Goal: Task Accomplishment & Management: Use online tool/utility

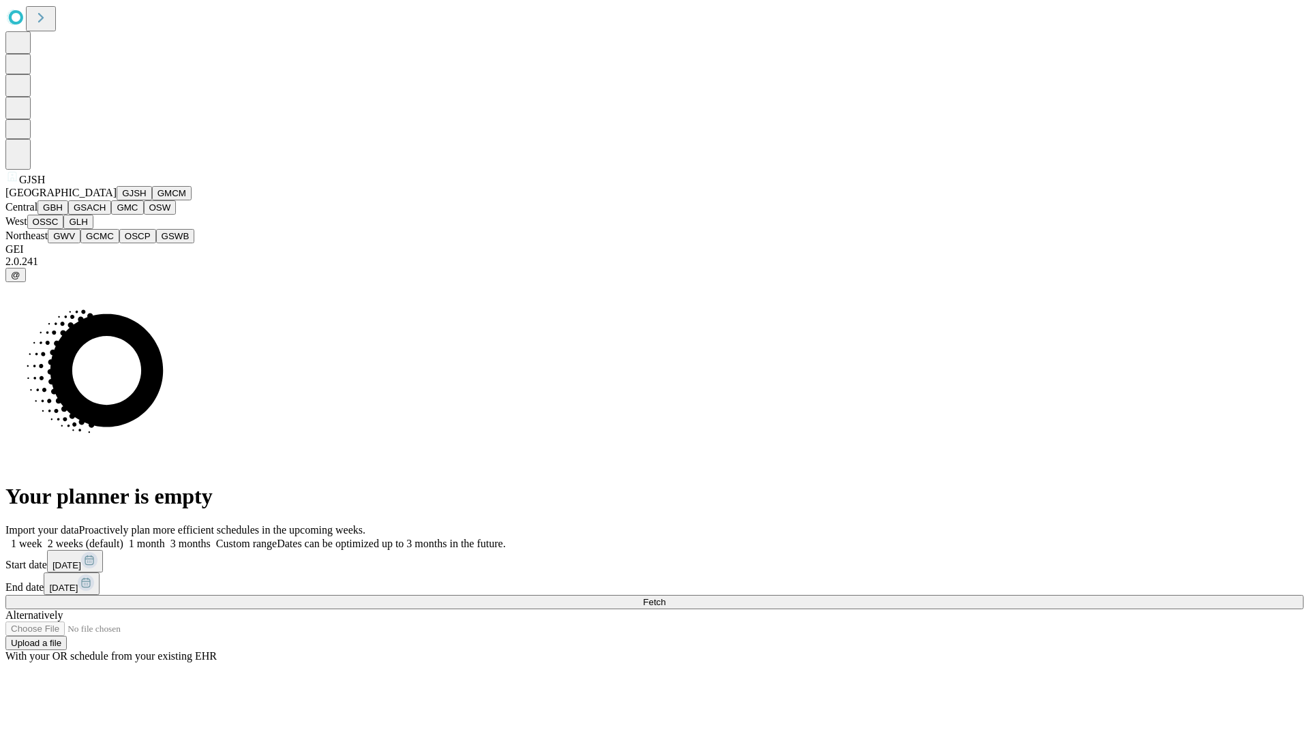
click at [117, 200] on button "GJSH" at bounding box center [134, 193] width 35 height 14
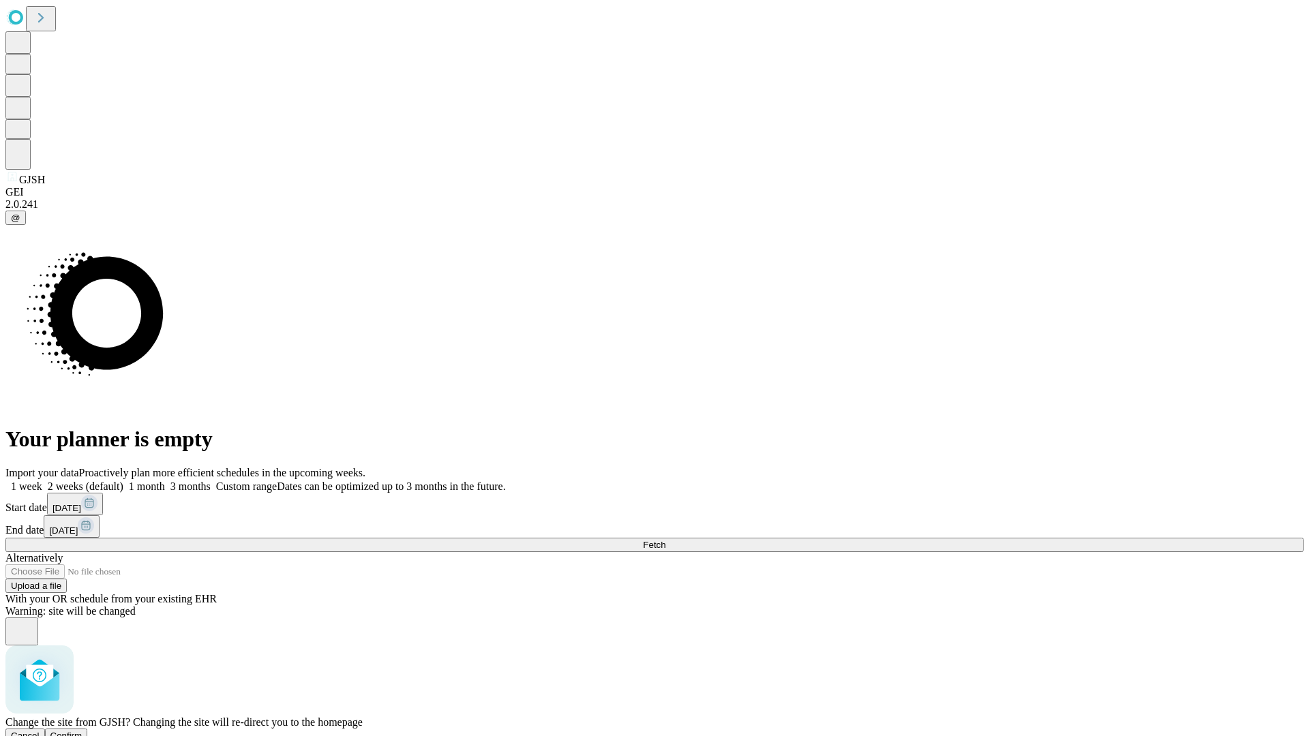
click at [82, 731] on span "Confirm" at bounding box center [66, 736] width 32 height 10
click at [123, 481] on label "2 weeks (default)" at bounding box center [82, 487] width 81 height 12
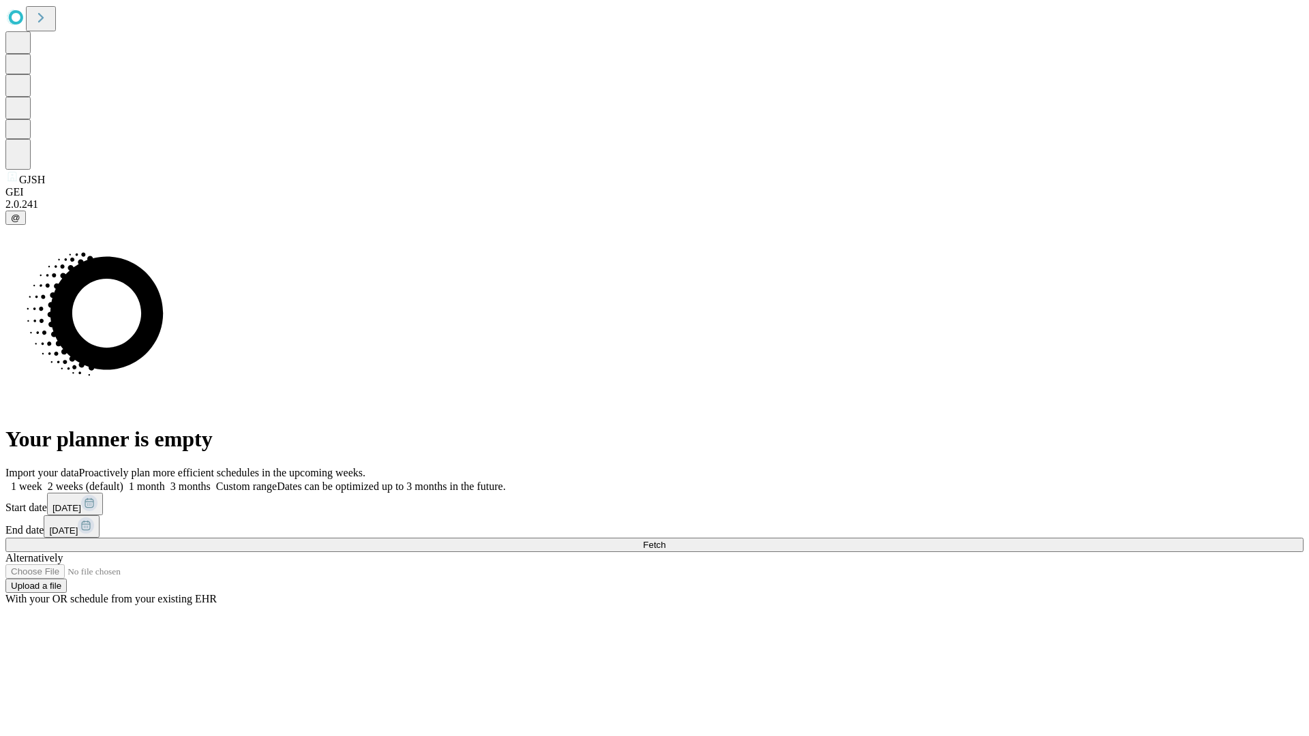
click at [665, 540] on span "Fetch" at bounding box center [654, 545] width 22 height 10
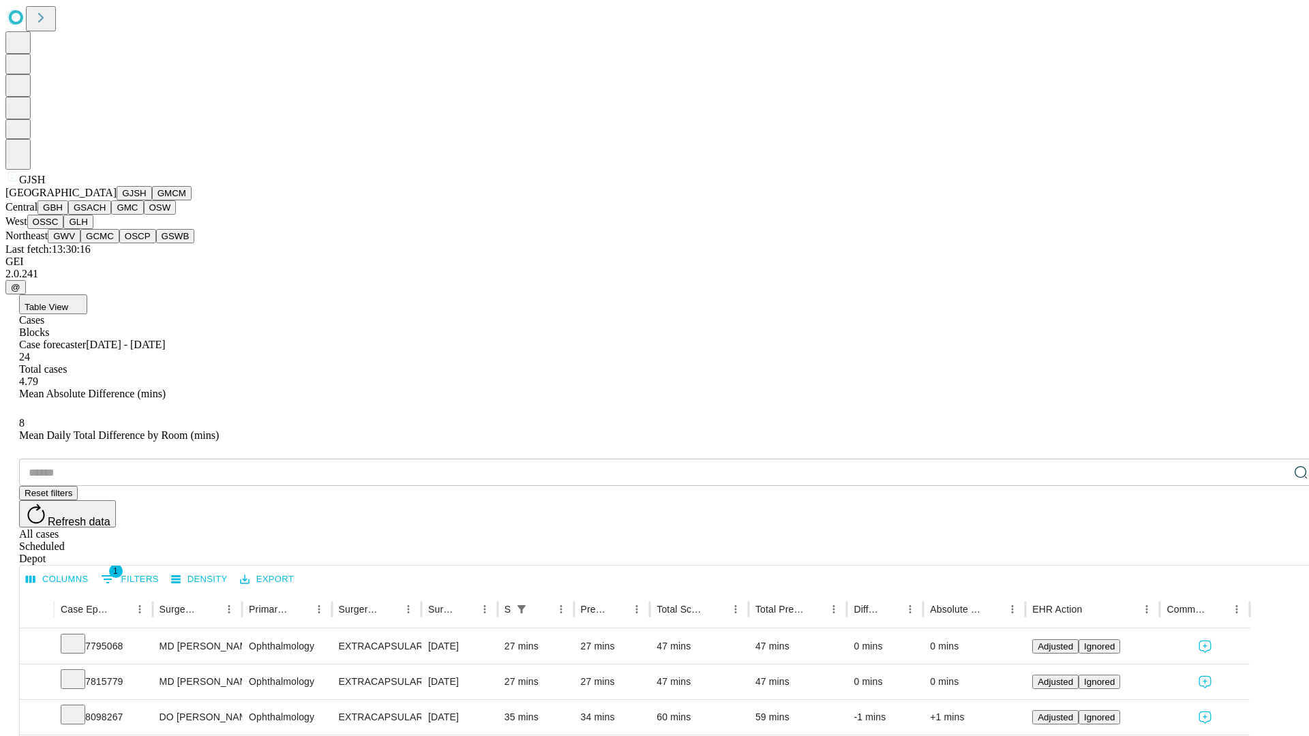
click at [152, 200] on button "GMCM" at bounding box center [172, 193] width 40 height 14
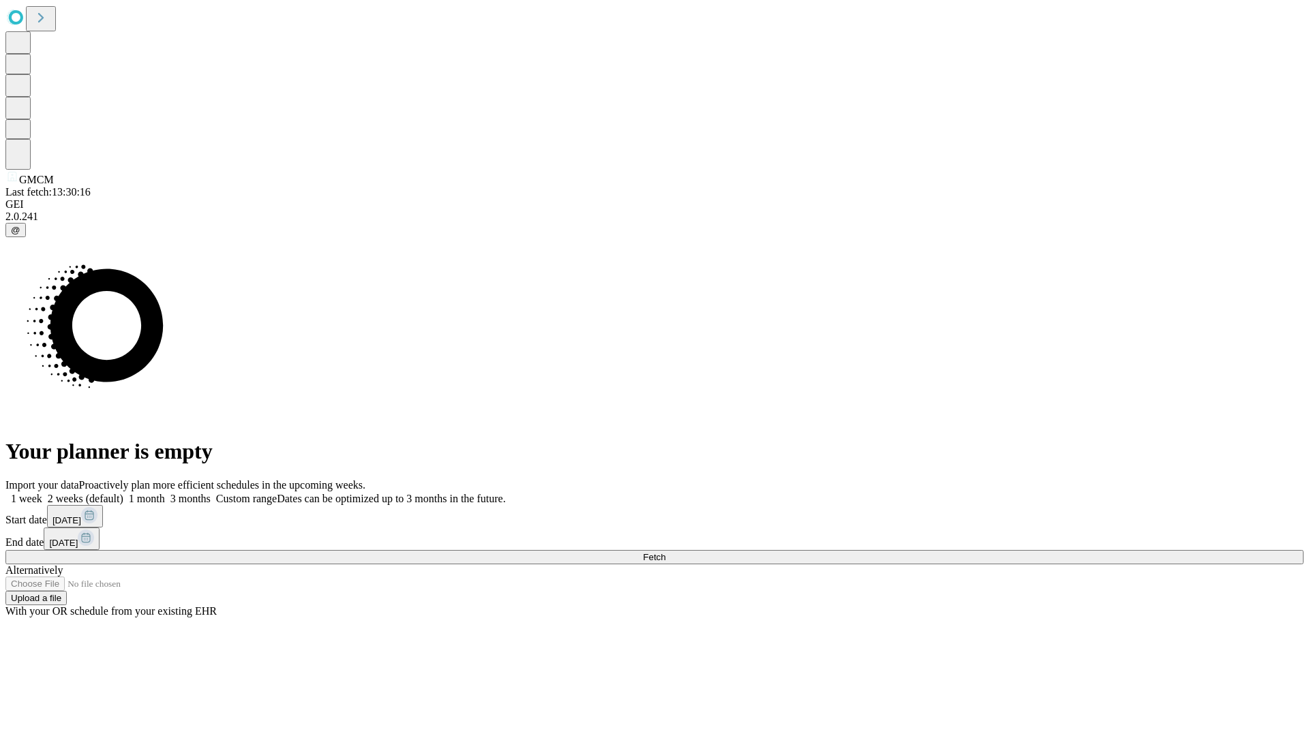
click at [665, 552] on span "Fetch" at bounding box center [654, 557] width 22 height 10
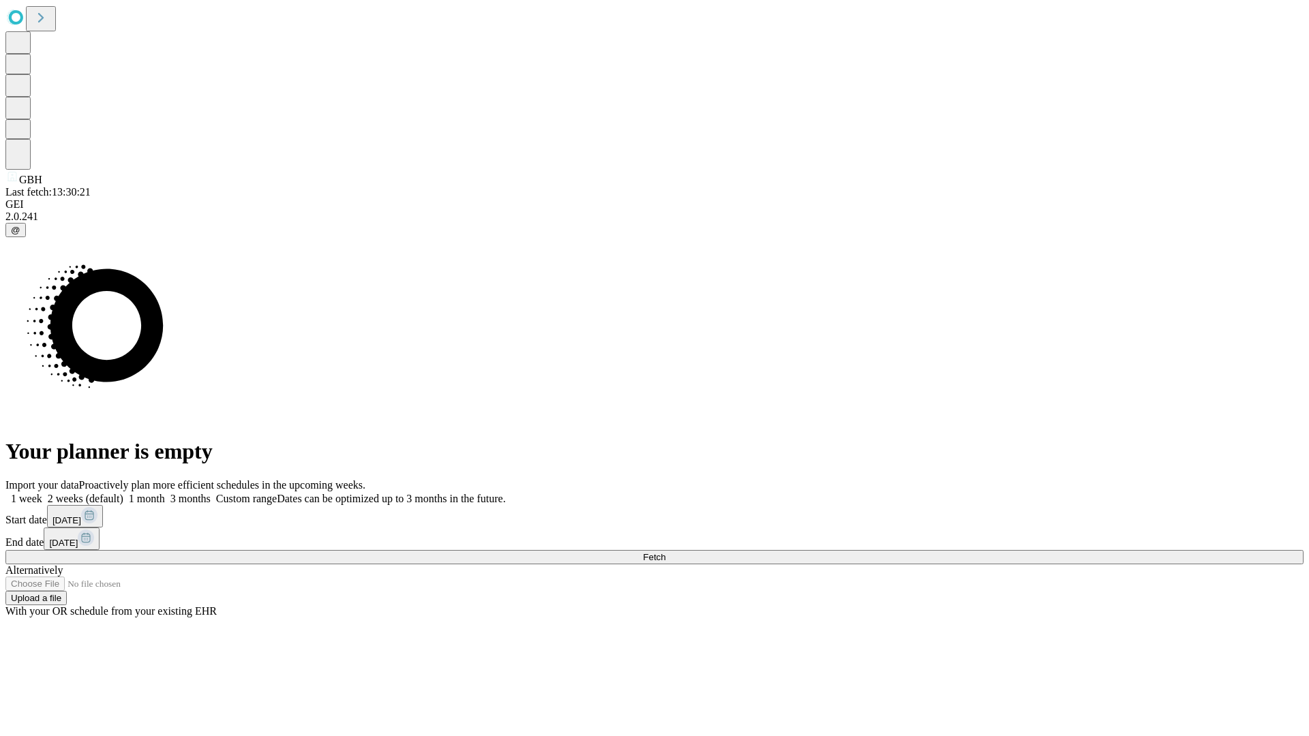
click at [123, 493] on label "2 weeks (default)" at bounding box center [82, 499] width 81 height 12
click at [665, 552] on span "Fetch" at bounding box center [654, 557] width 22 height 10
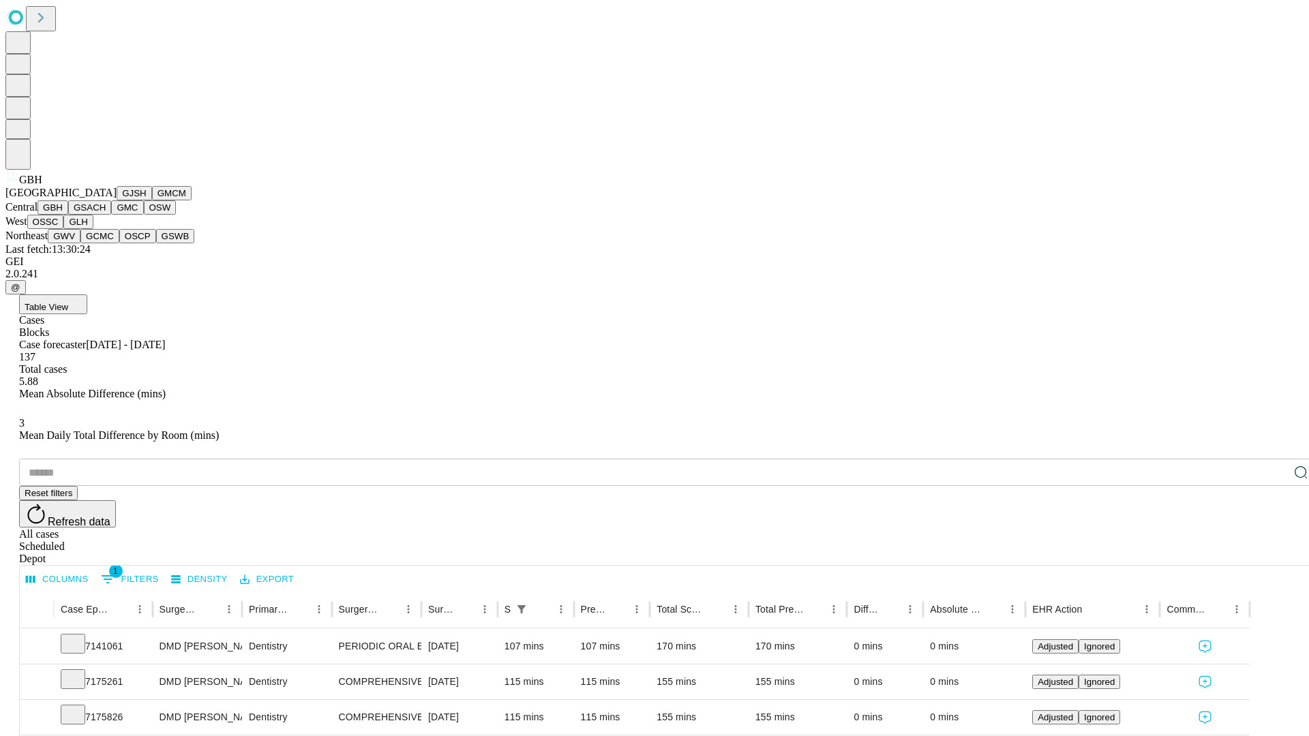
click at [106, 215] on button "GSACH" at bounding box center [89, 207] width 43 height 14
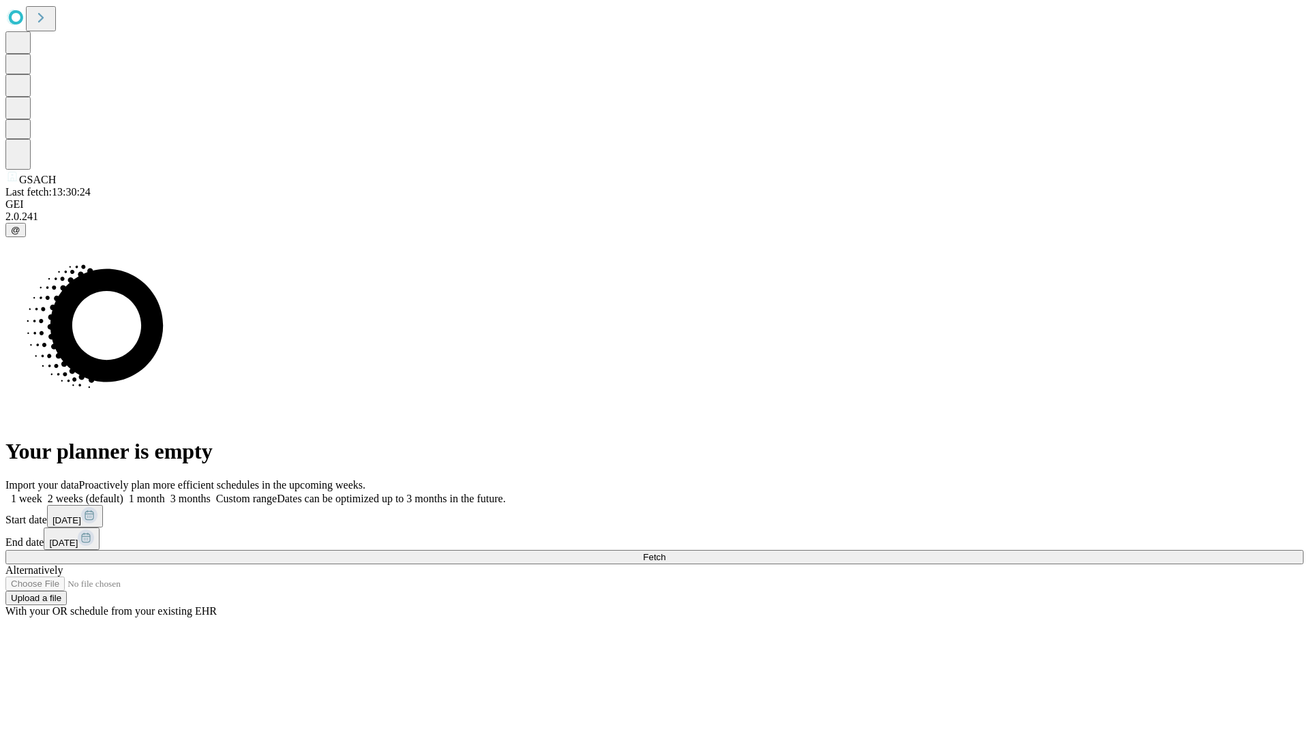
click at [123, 493] on label "2 weeks (default)" at bounding box center [82, 499] width 81 height 12
click at [665, 552] on span "Fetch" at bounding box center [654, 557] width 22 height 10
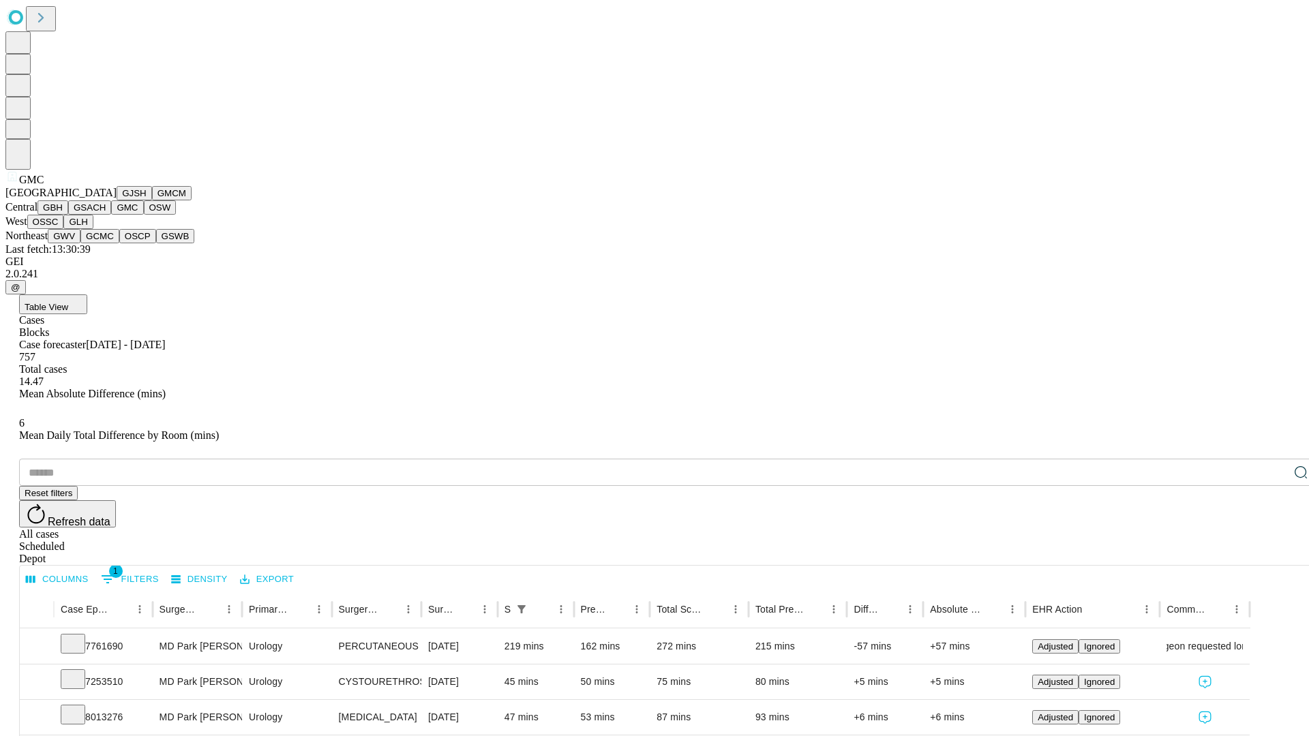
click at [144, 215] on button "OSW" at bounding box center [160, 207] width 33 height 14
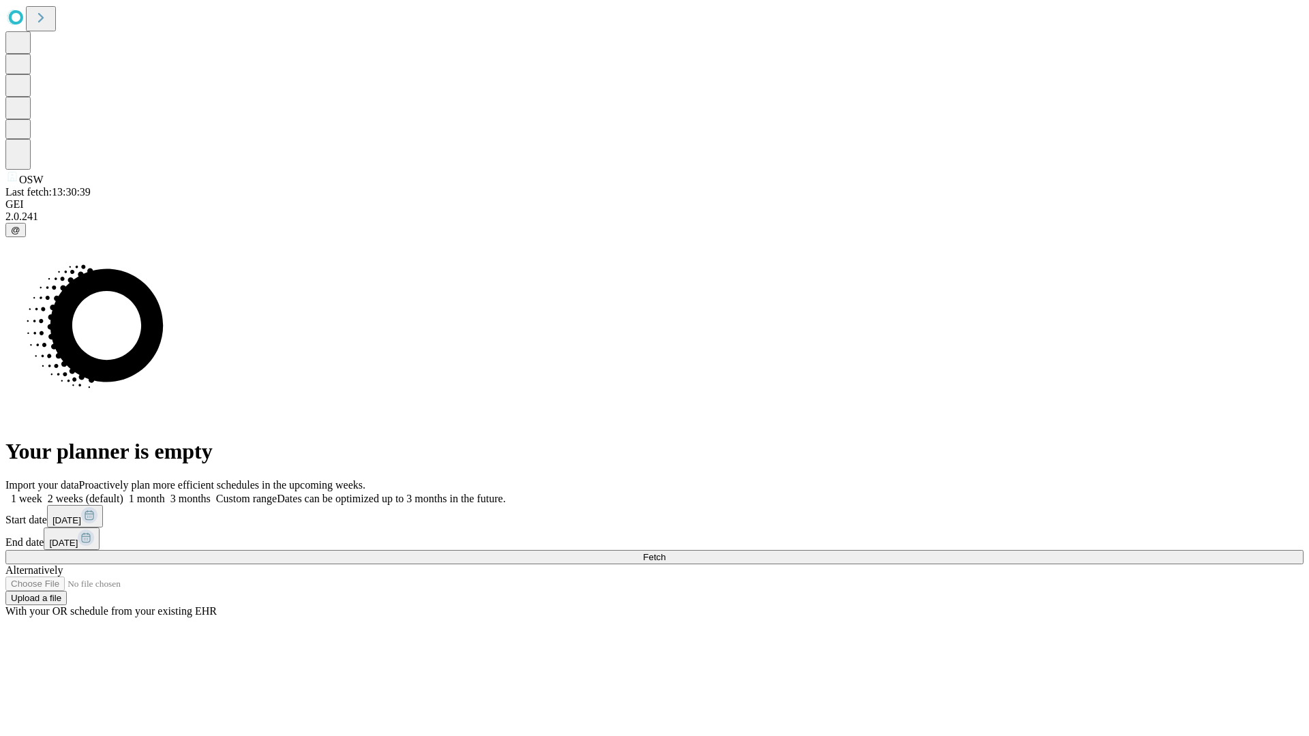
click at [123, 493] on label "2 weeks (default)" at bounding box center [82, 499] width 81 height 12
click at [665, 552] on span "Fetch" at bounding box center [654, 557] width 22 height 10
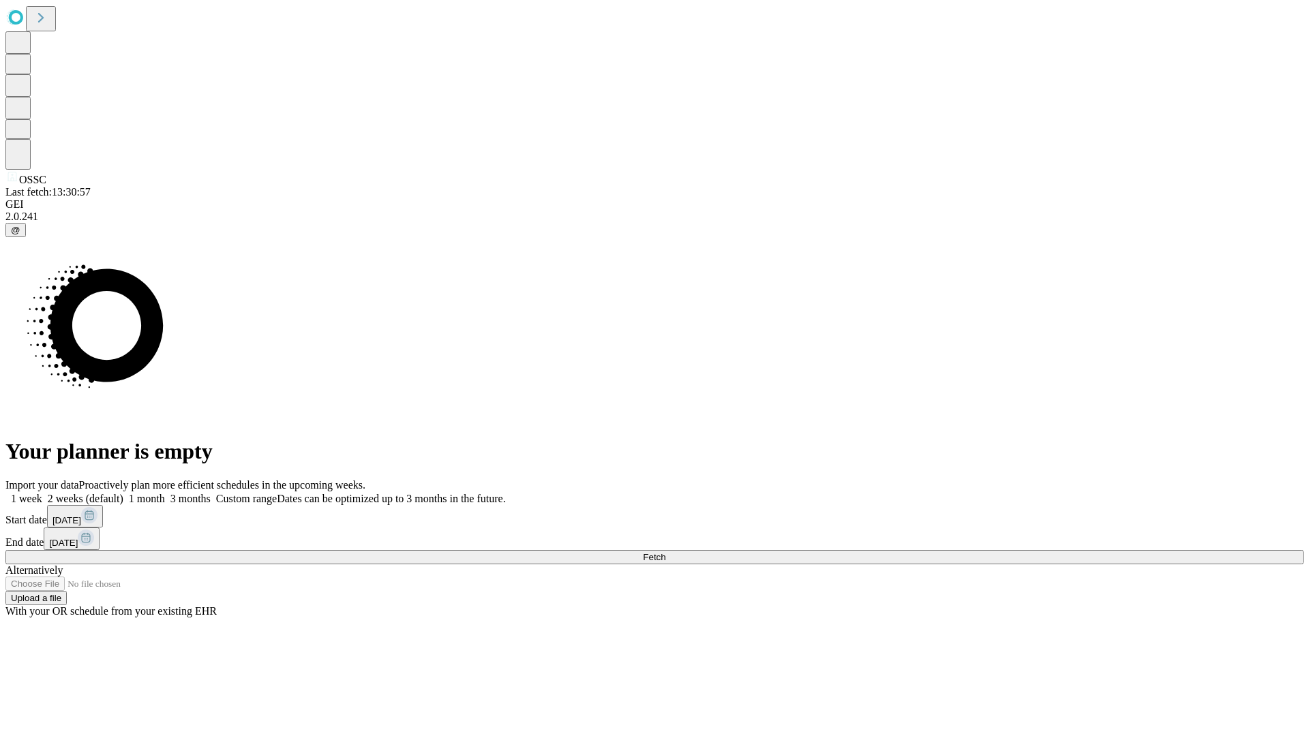
click at [123, 493] on label "2 weeks (default)" at bounding box center [82, 499] width 81 height 12
click at [665, 552] on span "Fetch" at bounding box center [654, 557] width 22 height 10
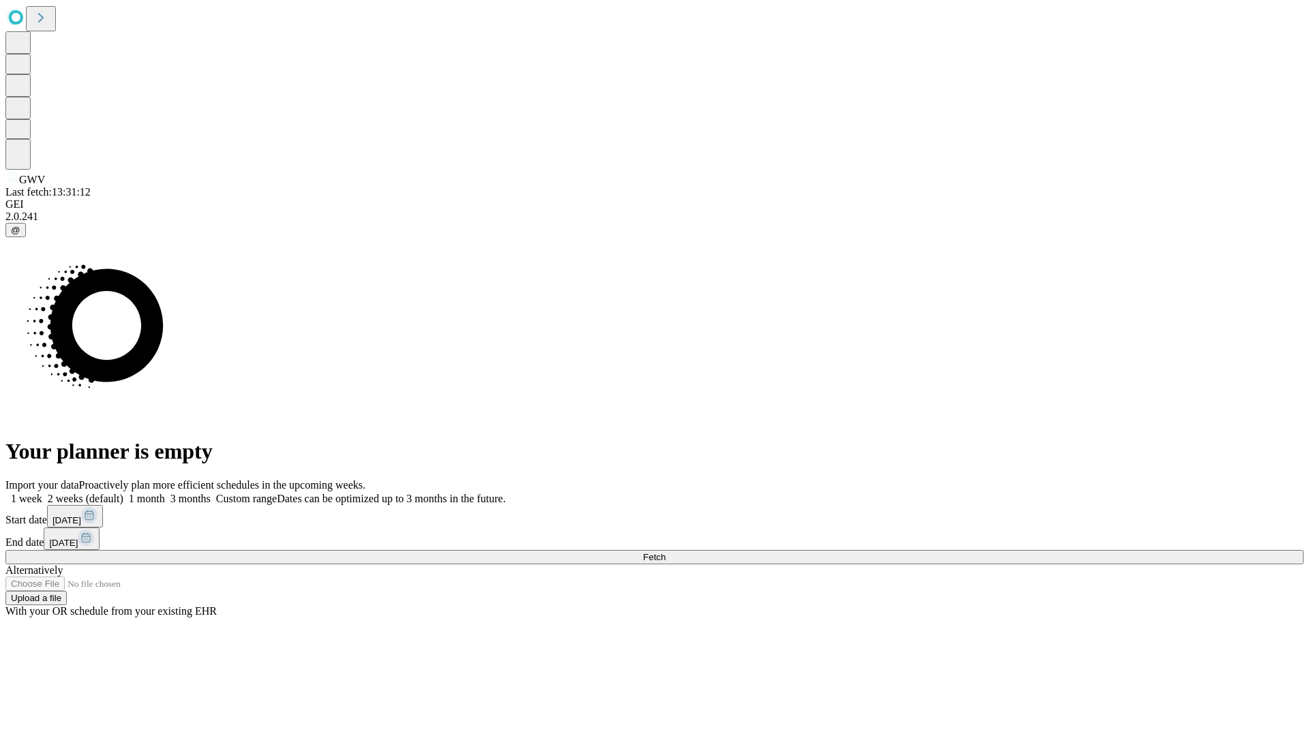
click at [123, 493] on label "2 weeks (default)" at bounding box center [82, 499] width 81 height 12
click at [665, 552] on span "Fetch" at bounding box center [654, 557] width 22 height 10
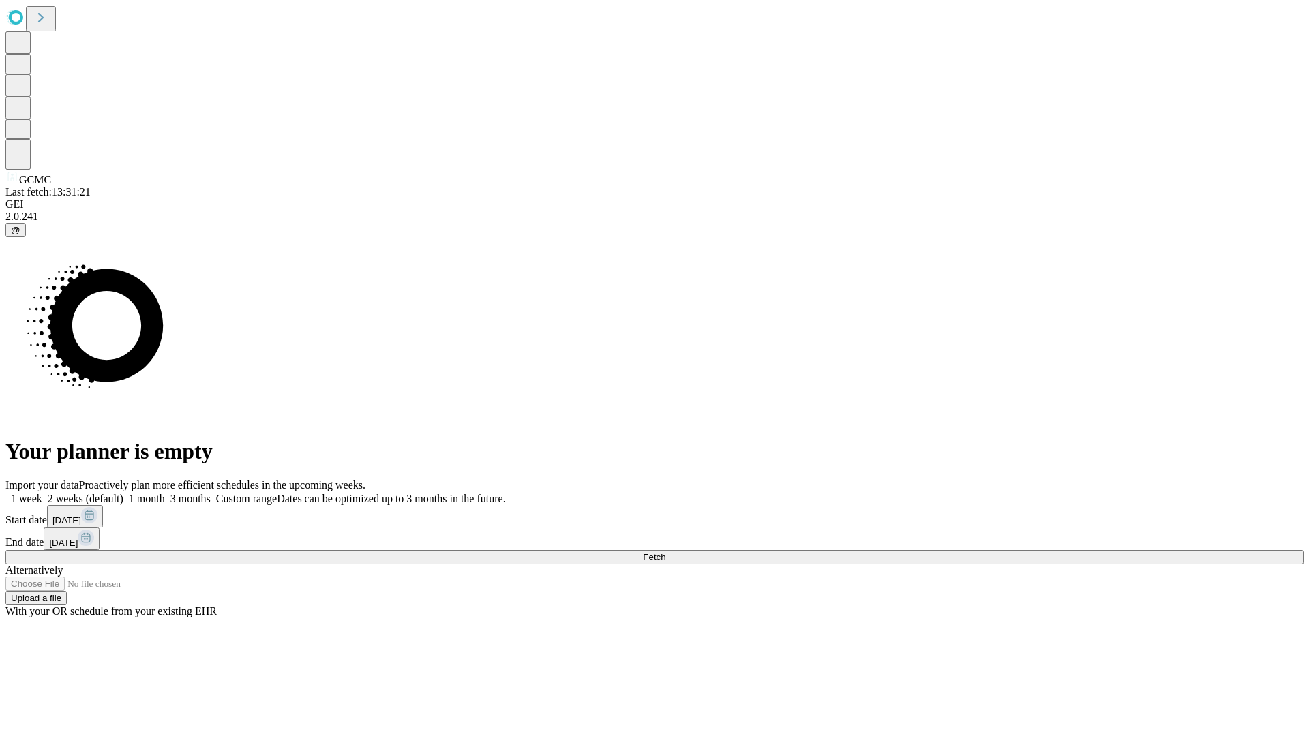
click at [123, 493] on label "2 weeks (default)" at bounding box center [82, 499] width 81 height 12
click at [665, 552] on span "Fetch" at bounding box center [654, 557] width 22 height 10
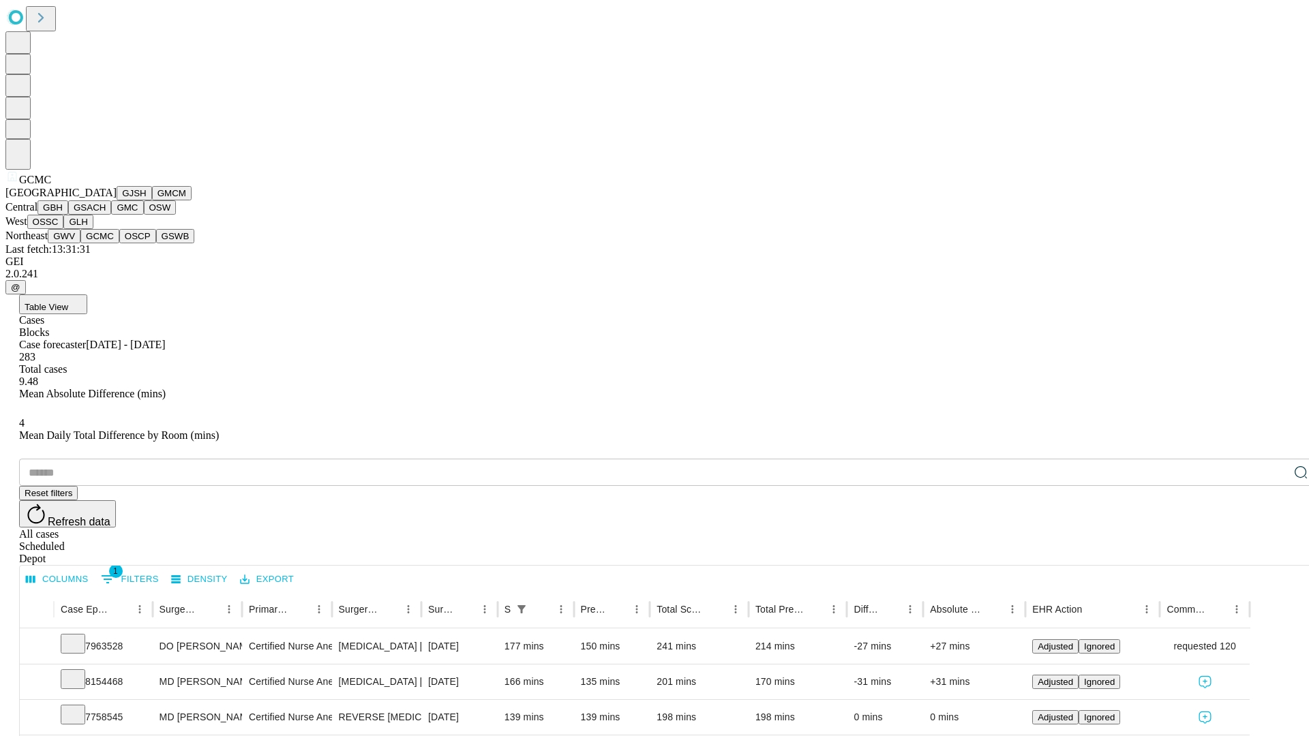
click at [119, 243] on button "OSCP" at bounding box center [137, 236] width 37 height 14
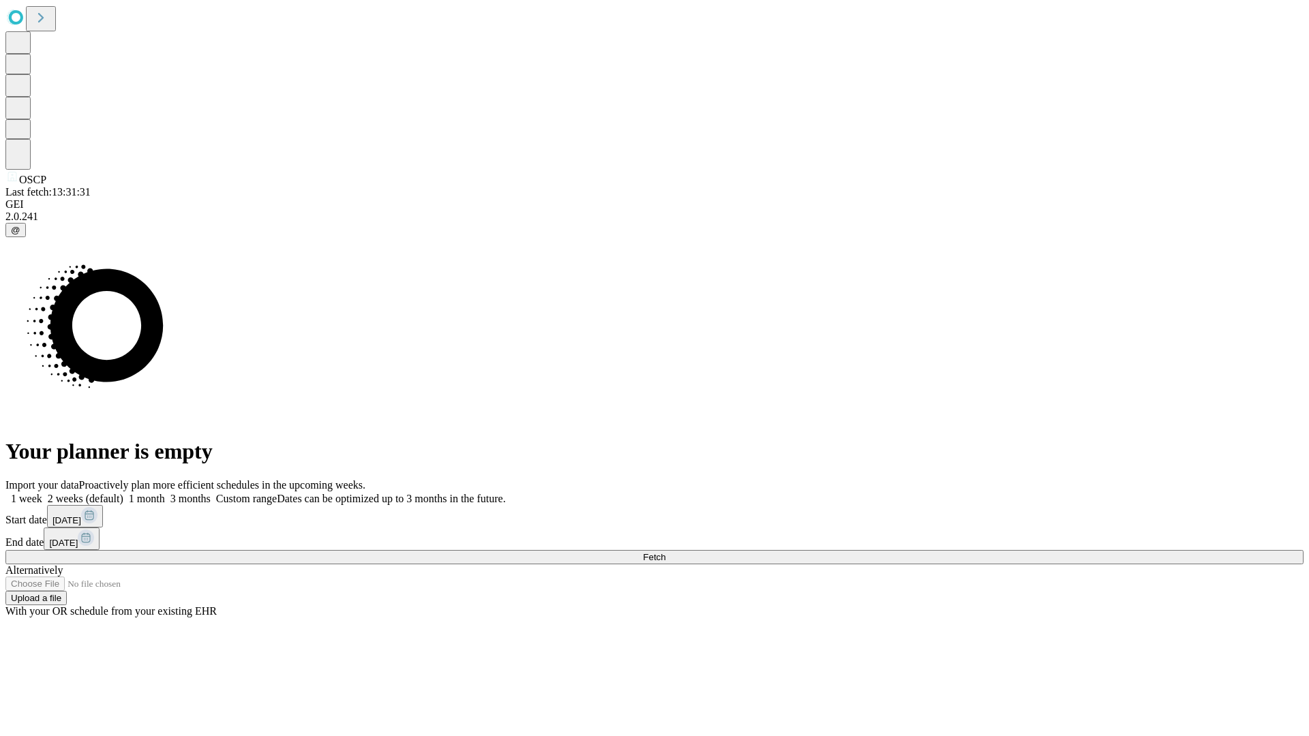
click at [123, 493] on label "2 weeks (default)" at bounding box center [82, 499] width 81 height 12
click at [665, 552] on span "Fetch" at bounding box center [654, 557] width 22 height 10
